Goal: Task Accomplishment & Management: Use online tool/utility

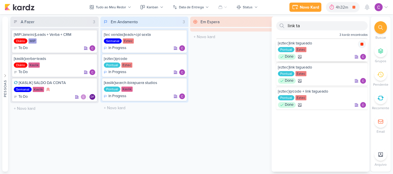
click at [360, 45] on icon at bounding box center [361, 44] width 3 height 3
click at [351, 8] on div "4h32m" at bounding box center [350, 7] width 14 height 6
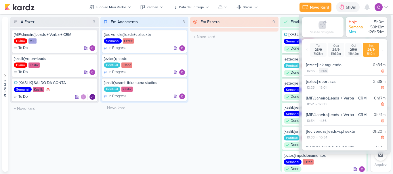
click at [322, 69] on div "17:09" at bounding box center [322, 70] width 9 height 5
select select "17"
select select "9"
click at [323, 78] on select "00 01 02 03 04 05 06 07 08 09 10 11 12 13 14 15 16 17 18 19 20 21 22 23" at bounding box center [322, 78] width 8 height 7
select select "16"
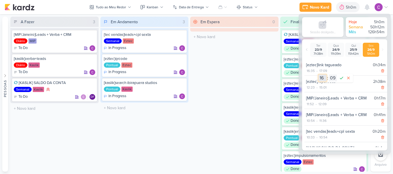
click at [318, 75] on select "00 01 02 03 04 05 06 07 08 09 10 11 12 13 14 15 16 17 18 19 20 21 22 23" at bounding box center [322, 78] width 8 height 7
click at [332, 78] on select "00 01 02 03 04 05 06 07 08 09 10 11 12 13 14 15 16 17 18 19 20 21 22 23 24 25 2…" at bounding box center [332, 78] width 8 height 7
select select "40"
click at [328, 75] on select "00 01 02 03 04 05 06 07 08 09 10 11 12 13 14 15 16 17 18 19 20 21 22 23 24 25 2…" at bounding box center [332, 78] width 8 height 7
click at [341, 78] on icon at bounding box center [341, 78] width 7 height 7
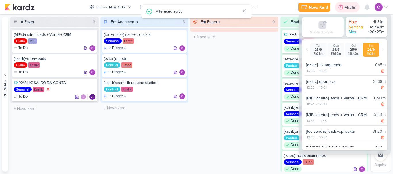
click at [350, 8] on div "4h31m" at bounding box center [350, 7] width 13 height 6
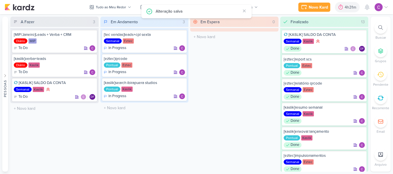
click at [379, 28] on icon at bounding box center [380, 27] width 5 height 5
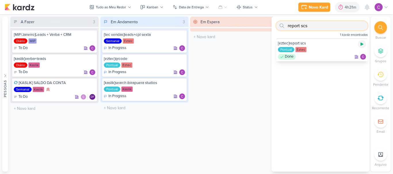
type input "report scs"
click at [360, 44] on icon at bounding box center [361, 44] width 3 height 3
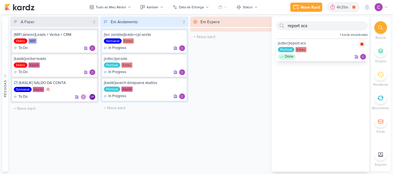
click at [360, 45] on icon at bounding box center [361, 44] width 3 height 3
click at [343, 4] on div at bounding box center [340, 7] width 8 height 9
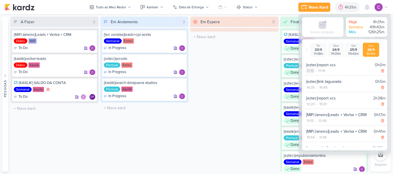
click at [311, 71] on div "17:10" at bounding box center [310, 70] width 8 height 5
select select "17"
select select "10"
click at [311, 78] on select "00 01 02 03 04 05 06 07 08 09 10 11 12 13 14 15 16 17 18 19 20 21 22 23" at bounding box center [310, 78] width 8 height 7
select select "16"
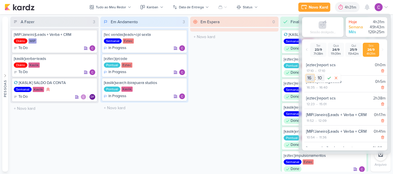
click at [306, 75] on select "00 01 02 03 04 05 06 07 08 09 10 11 12 13 14 15 16 17 18 19 20 21 22 23" at bounding box center [310, 78] width 8 height 7
click at [319, 76] on select "00 01 02 03 04 05 06 07 08 09 10 11 12 13 14 15 16 17 18 19 20 21 22 23 24 25 2…" at bounding box center [320, 78] width 8 height 7
select select "45"
click at [316, 75] on select "00 01 02 03 04 05 06 07 08 09 10 11 12 13 14 15 16 17 18 19 20 21 22 23 24 25 2…" at bounding box center [320, 78] width 8 height 7
click at [330, 77] on icon at bounding box center [328, 78] width 3 height 3
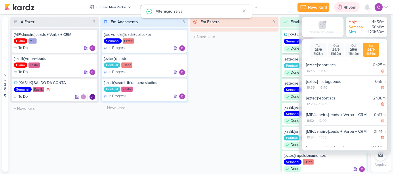
click at [348, 9] on div "4h56m" at bounding box center [350, 7] width 14 height 6
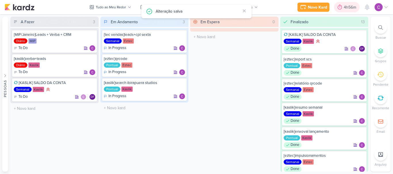
click at [348, 9] on div "4h56m" at bounding box center [350, 7] width 14 height 6
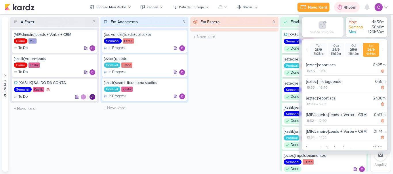
click at [348, 9] on div "4h56m" at bounding box center [350, 7] width 14 height 6
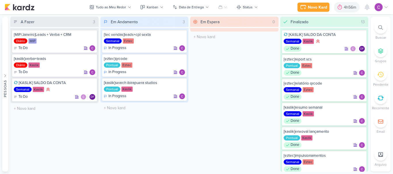
click at [246, 76] on div "Em Espera 0 O título do kard deve ter menos que 100 caracteres" at bounding box center [234, 94] width 88 height 155
click at [180, 84] on icon at bounding box center [180, 83] width 3 height 3
click at [181, 85] on icon at bounding box center [180, 83] width 3 height 3
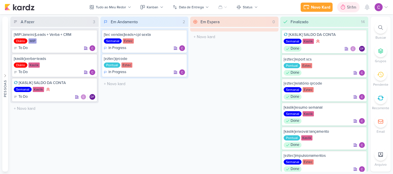
click at [353, 6] on div "5h1m" at bounding box center [352, 7] width 11 height 6
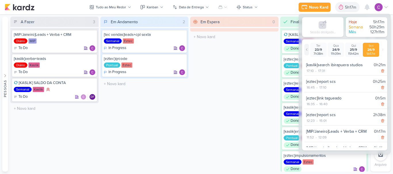
click at [307, 50] on icon at bounding box center [306, 49] width 3 height 3
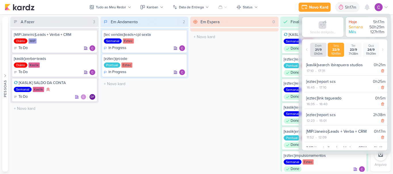
click at [339, 53] on div "10h11m" at bounding box center [335, 54] width 14 height 4
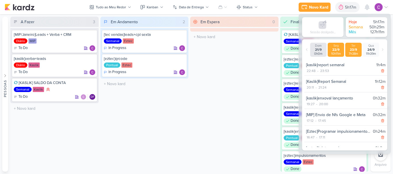
click at [354, 49] on div "23/9" at bounding box center [353, 50] width 14 height 4
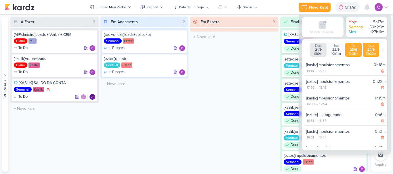
click at [373, 52] on div "11h39m" at bounding box center [371, 54] width 14 height 4
click at [383, 49] on icon at bounding box center [381, 49] width 3 height 3
click at [373, 51] on div "25/9" at bounding box center [371, 50] width 14 height 4
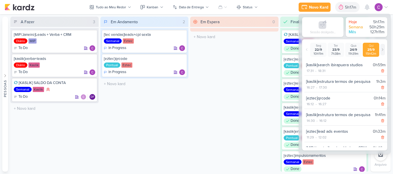
click at [382, 50] on icon at bounding box center [381, 49] width 3 height 3
click at [373, 51] on div "26/9" at bounding box center [371, 50] width 14 height 4
click at [220, 98] on div "Em Espera 0 O título do kard deve ter menos que 100 caracteres" at bounding box center [234, 94] width 88 height 155
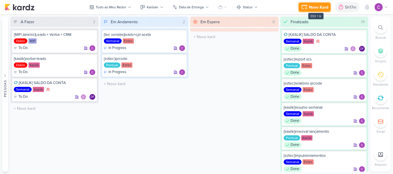
click at [317, 8] on div "Novo Kard" at bounding box center [318, 7] width 19 height 6
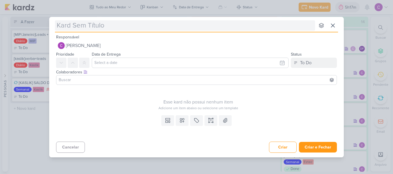
click at [147, 26] on input "text" at bounding box center [185, 25] width 260 height 10
type input "[co"
type input "[e"
type input "[ezt"
type input "[eztec"
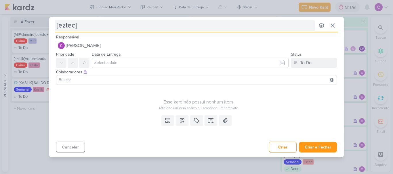
type input "[eztec]c"
type input "[eztec]conte"
type input "[eztec]conteúdo fau"
type input "[eztec]conteúdo faust"
type input "[eztec]conteúdo [PERSON_NAME]"
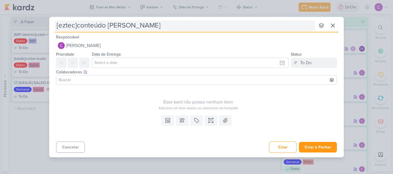
type input "[eztec]conteúdo [PERSON_NAME]"
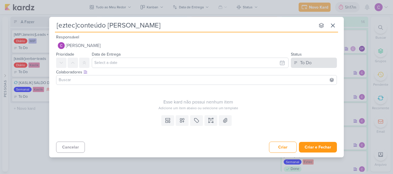
type input "[eztec]conteúdo [PERSON_NAME]"
click at [304, 63] on div "To Do" at bounding box center [305, 62] width 11 height 7
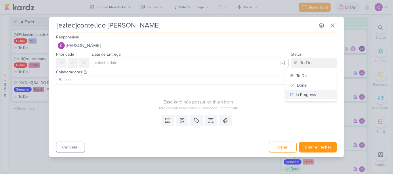
click at [310, 95] on div "In Progress" at bounding box center [305, 95] width 20 height 6
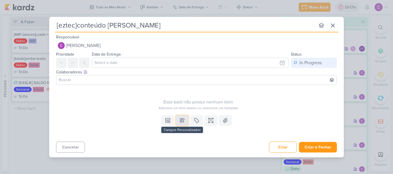
click at [183, 122] on icon at bounding box center [182, 121] width 4 height 4
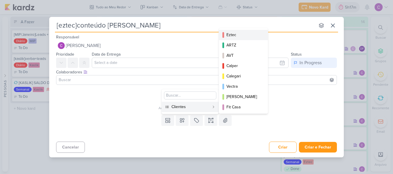
click at [239, 34] on div "Eztec" at bounding box center [243, 35] width 34 height 6
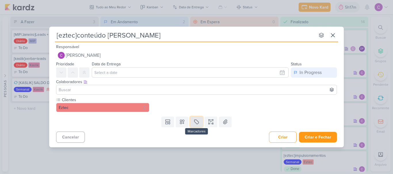
click at [196, 126] on button at bounding box center [196, 122] width 13 height 10
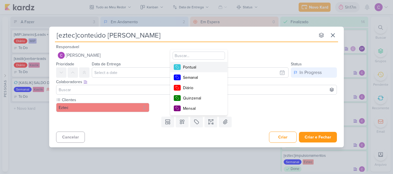
click at [201, 66] on div "Pontual" at bounding box center [201, 67] width 37 height 6
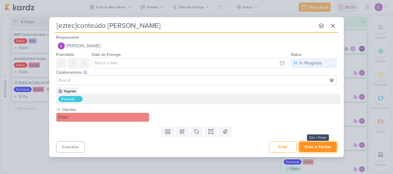
click at [314, 146] on button "Criar e Fechar" at bounding box center [318, 147] width 38 height 11
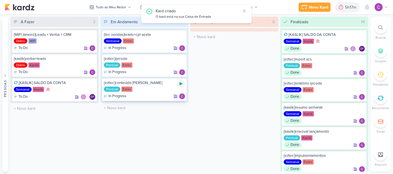
click at [181, 83] on icon at bounding box center [180, 83] width 3 height 3
